Goal: Task Accomplishment & Management: Manage account settings

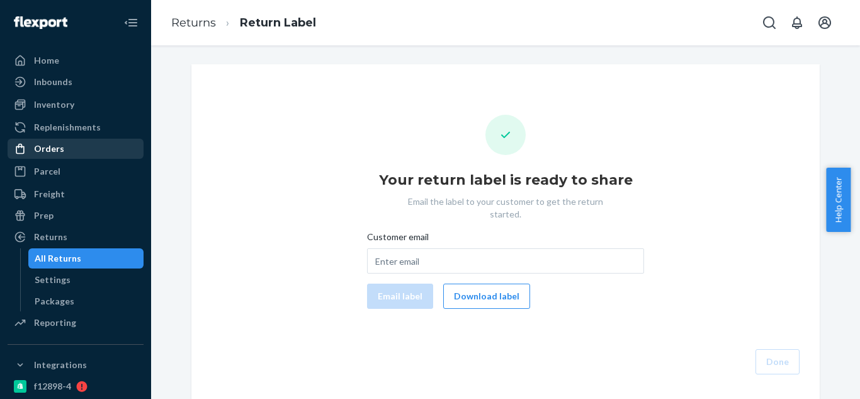
click at [39, 144] on div "Orders" at bounding box center [49, 148] width 30 height 13
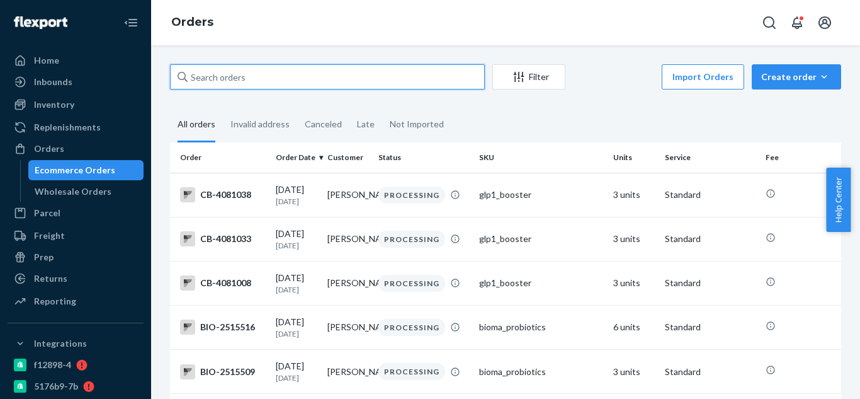
click at [244, 79] on input "text" at bounding box center [327, 76] width 315 height 25
paste input "2467451"
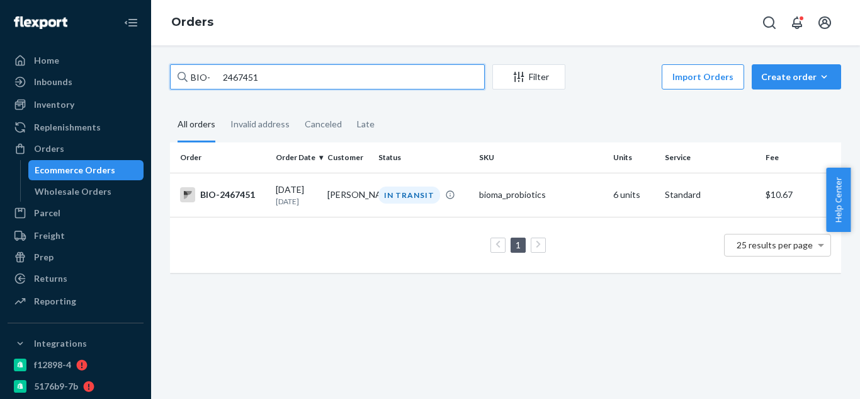
click at [217, 74] on input "BIO- 2467451" at bounding box center [327, 76] width 315 height 25
click at [210, 78] on input "BIO- 2467451" at bounding box center [327, 76] width 315 height 25
type input "BIO-2467451"
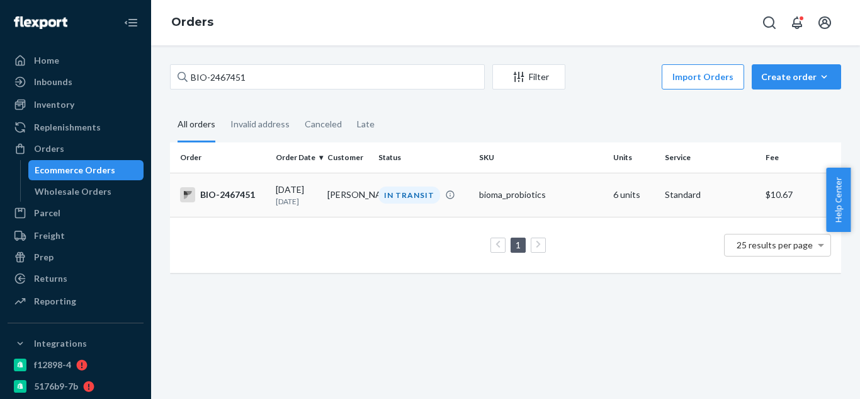
click at [408, 203] on div "IN TRANSIT" at bounding box center [409, 194] width 62 height 17
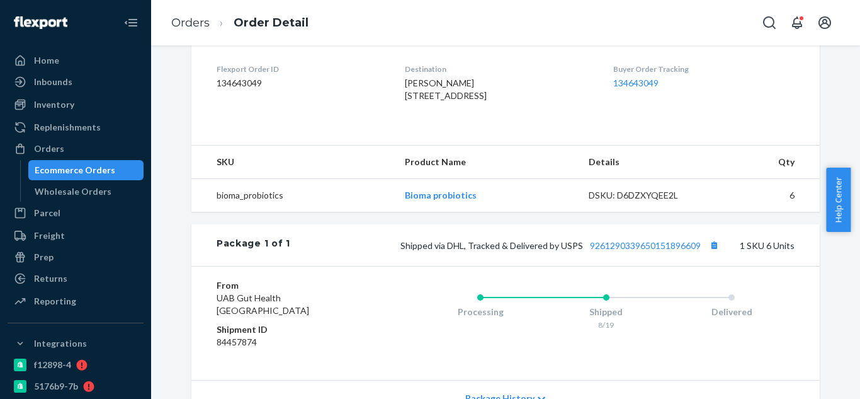
scroll to position [315, 0]
click at [711, 252] on button "Copy tracking number" at bounding box center [714, 244] width 16 height 16
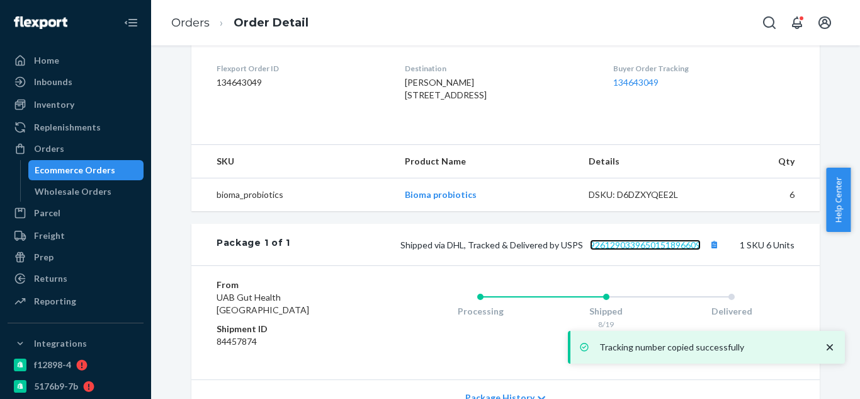
click at [650, 250] on link "9261290339650151896609" at bounding box center [645, 244] width 111 height 11
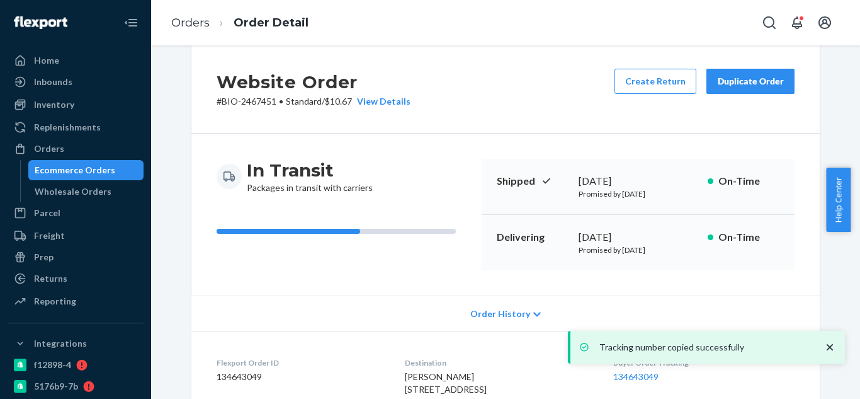
scroll to position [0, 0]
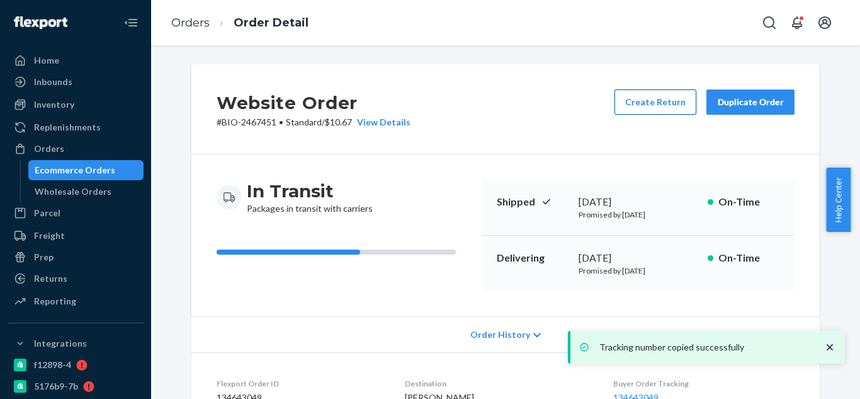
click at [660, 96] on button "Create Return" at bounding box center [656, 101] width 82 height 25
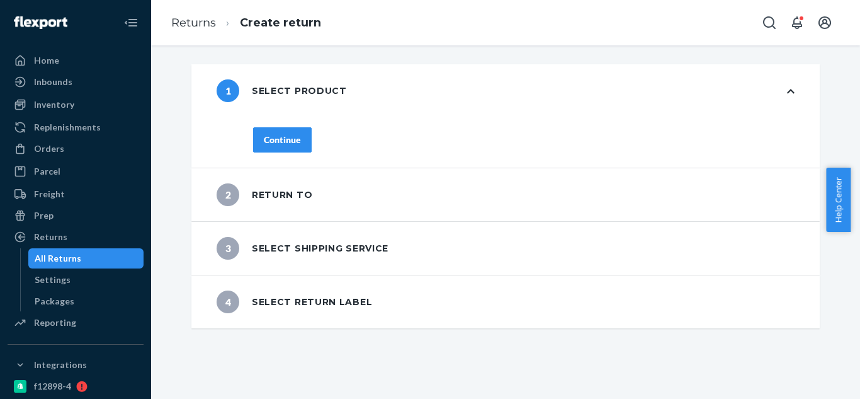
click at [293, 144] on div "Continue" at bounding box center [282, 139] width 37 height 13
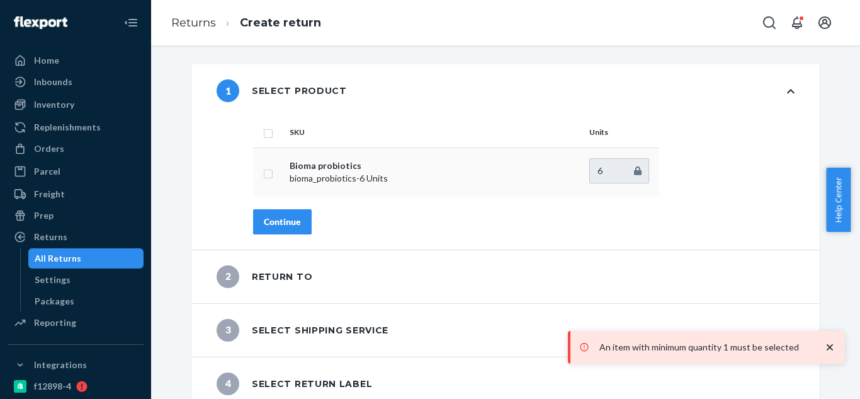
click at [271, 174] on td at bounding box center [268, 171] width 31 height 49
click at [266, 176] on input "checkbox" at bounding box center [268, 172] width 10 height 13
checkbox input "true"
click at [286, 225] on div "Continue" at bounding box center [282, 221] width 37 height 13
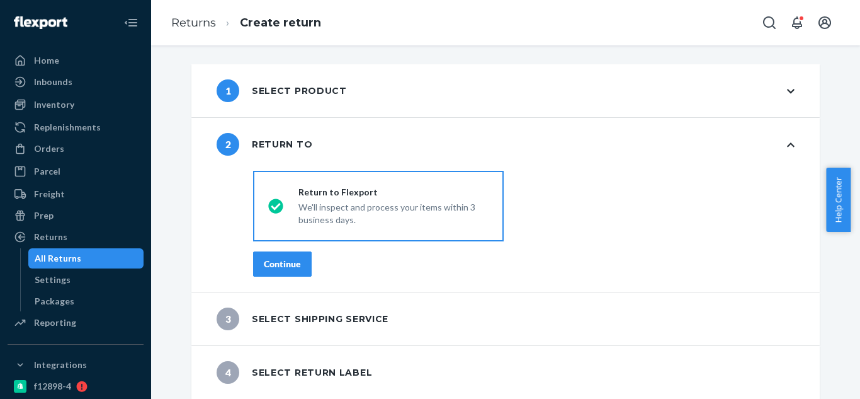
click at [293, 260] on div "Continue" at bounding box center [282, 264] width 37 height 13
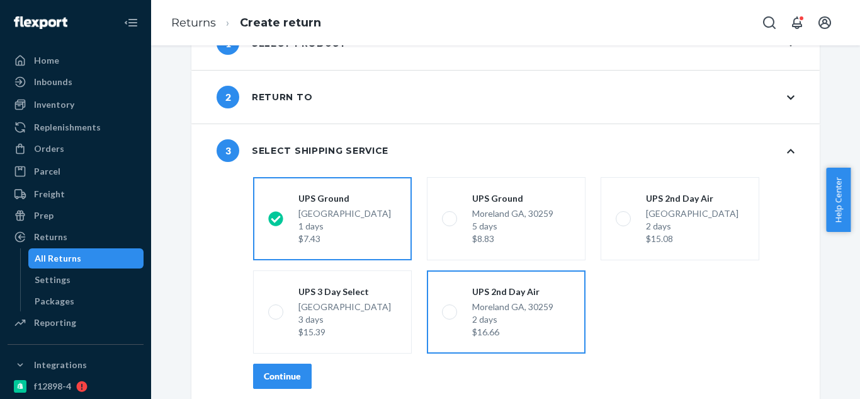
scroll to position [106, 0]
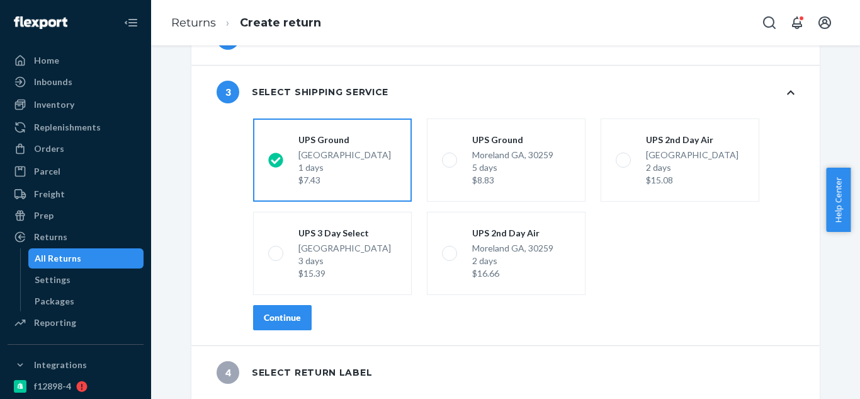
click at [292, 326] on button "Continue" at bounding box center [282, 317] width 59 height 25
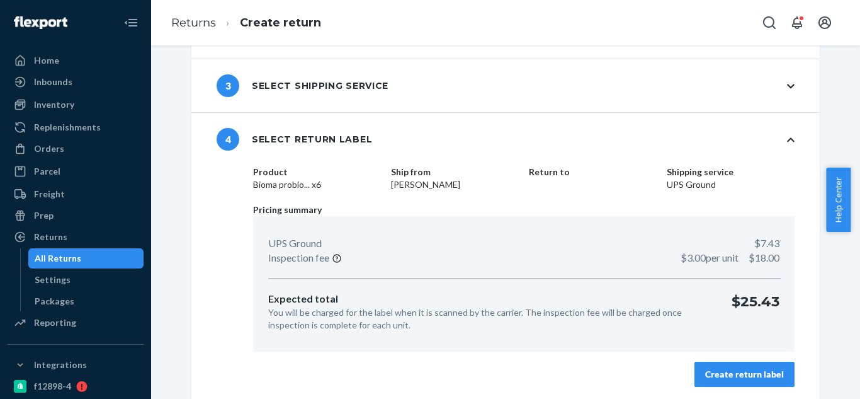
scroll to position [115, 0]
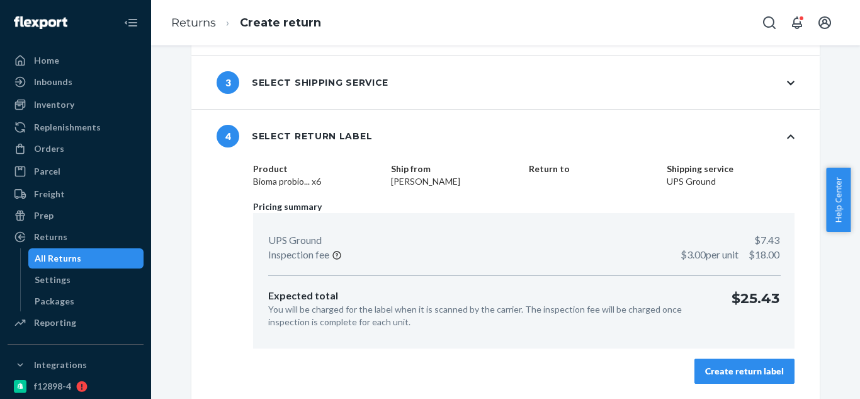
click at [756, 375] on div "Create return label" at bounding box center [744, 371] width 79 height 13
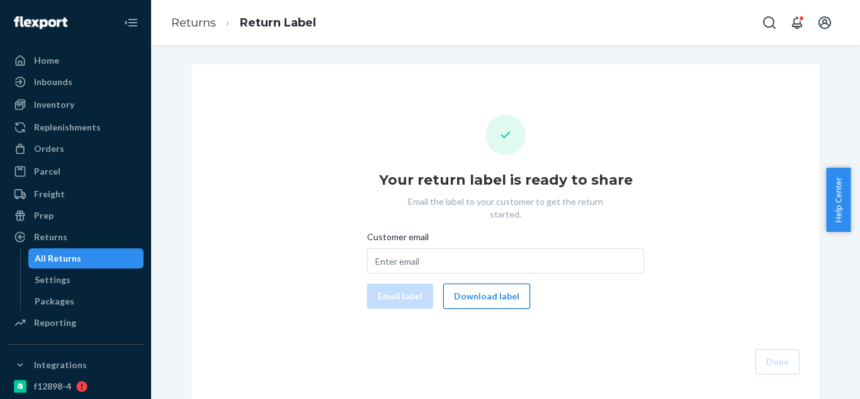
click at [468, 288] on button "Download label" at bounding box center [486, 295] width 87 height 25
